Goal: Information Seeking & Learning: Learn about a topic

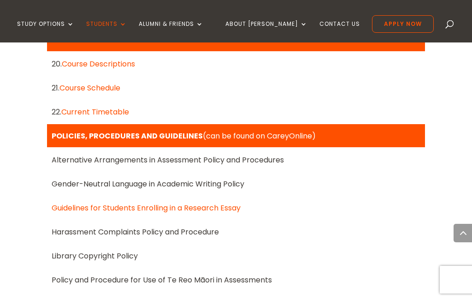
scroll to position [998, 0]
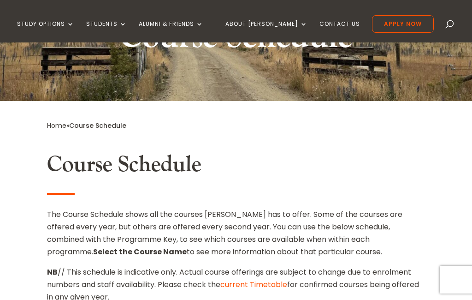
scroll to position [142, 0]
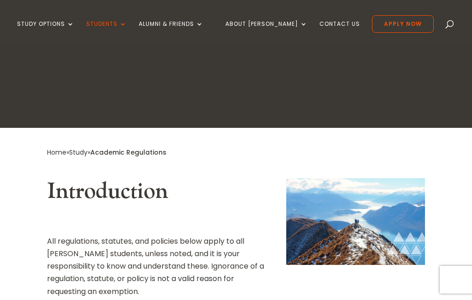
scroll to position [110, 0]
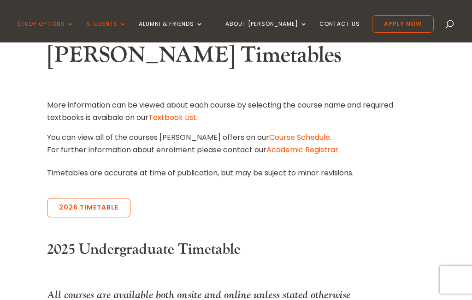
scroll to position [244, 0]
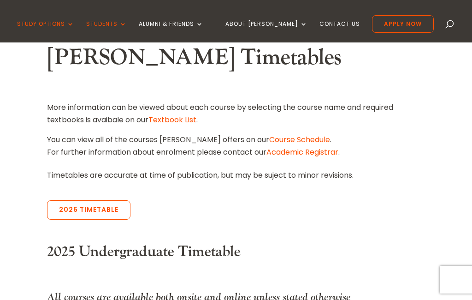
click at [106, 209] on link "2026 Timetable" at bounding box center [88, 209] width 83 height 19
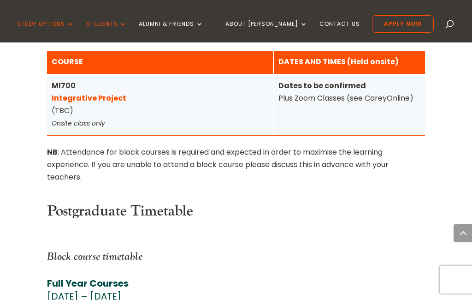
scroll to position [3923, 0]
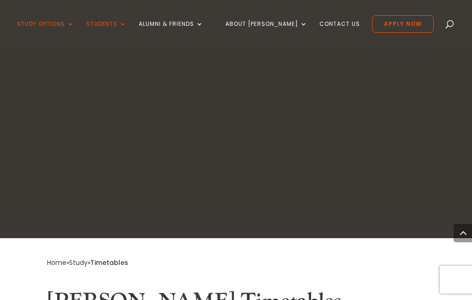
scroll to position [3979, 0]
